Goal: Complete application form

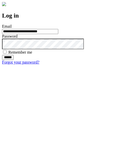
type input "**********"
click at [14, 60] on input "******" at bounding box center [8, 57] width 12 height 5
